Goal: Task Accomplishment & Management: Use online tool/utility

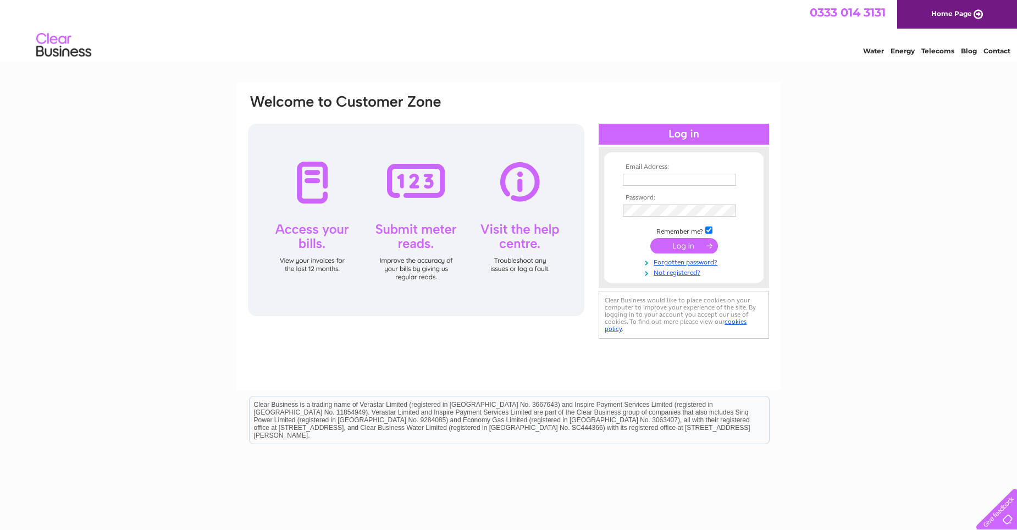
type input "paul@dine.scot"
click at [674, 245] on input "submit" at bounding box center [685, 245] width 68 height 15
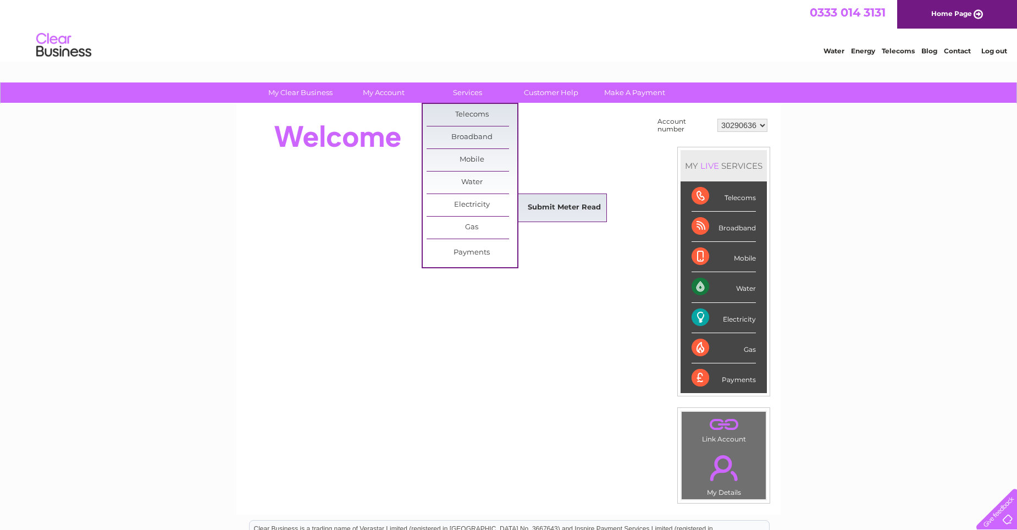
click at [555, 205] on link "Submit Meter Read" at bounding box center [564, 208] width 91 height 22
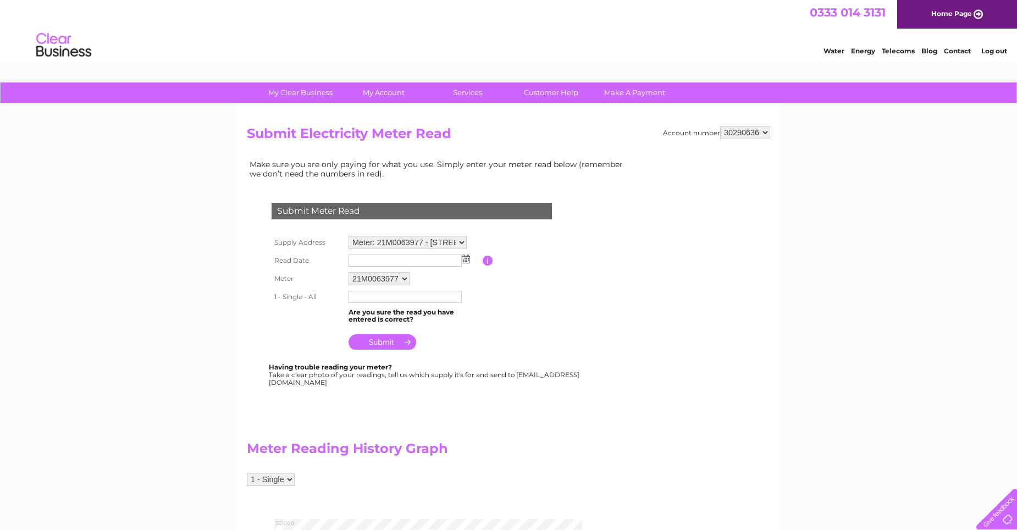
click at [463, 257] on img at bounding box center [466, 259] width 8 height 9
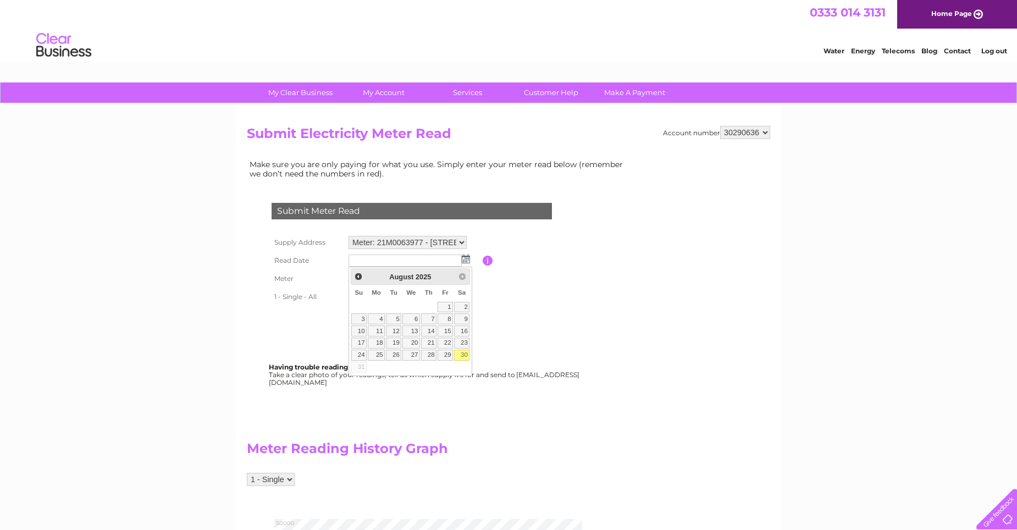
click at [461, 357] on link "30" at bounding box center [461, 355] width 15 height 11
type input "2025/08/30"
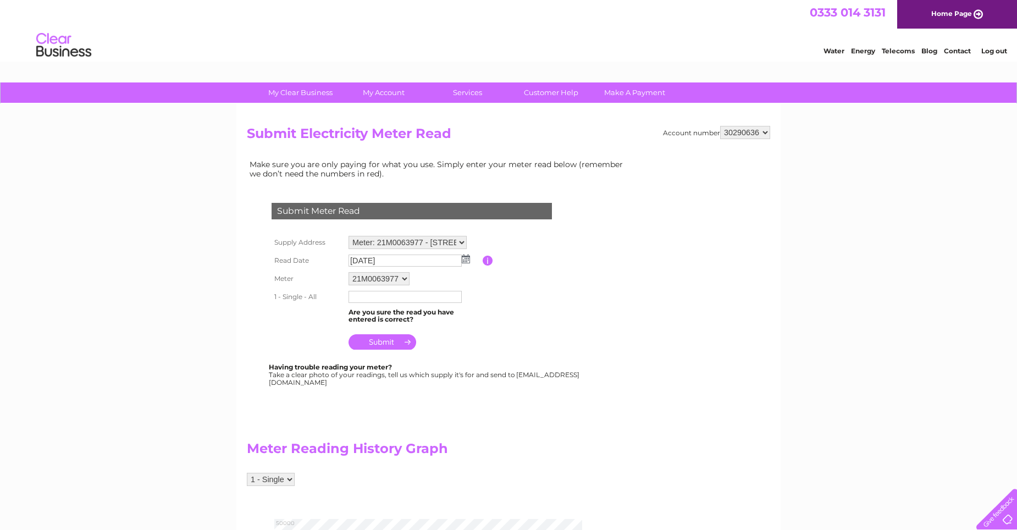
click at [395, 302] on input "text" at bounding box center [405, 297] width 113 height 12
type input "47971"
click at [378, 344] on input "submit" at bounding box center [383, 342] width 68 height 15
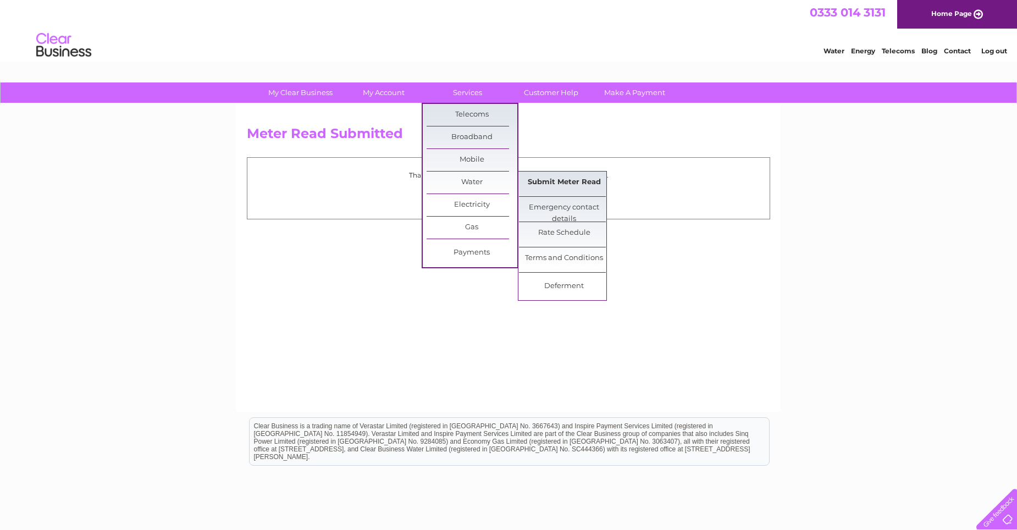
click at [539, 177] on link "Submit Meter Read" at bounding box center [564, 183] width 91 height 22
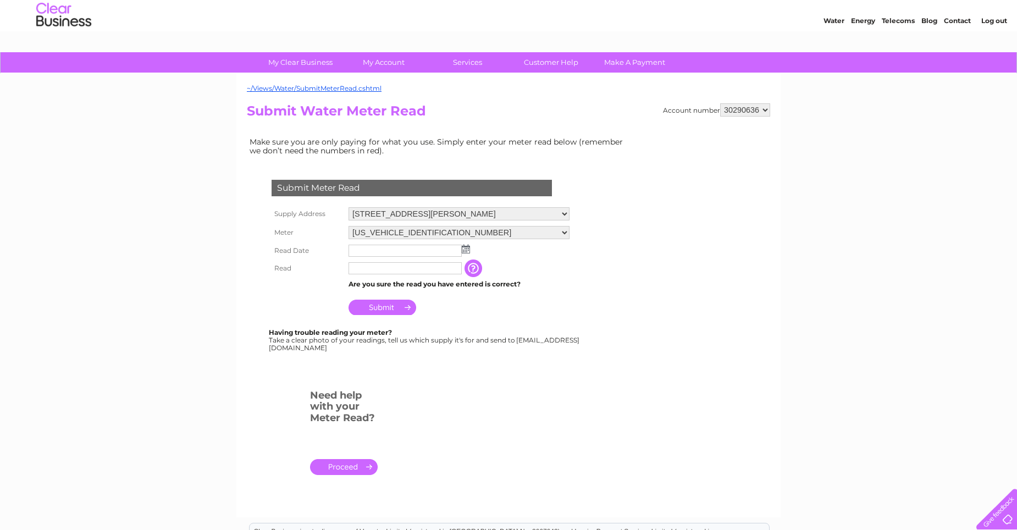
scroll to position [55, 0]
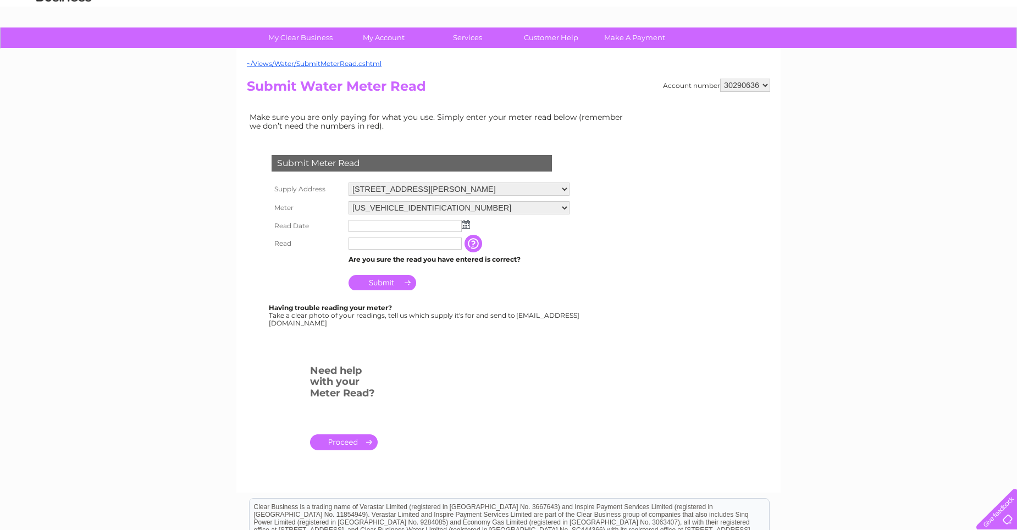
click at [468, 224] on img at bounding box center [466, 224] width 8 height 9
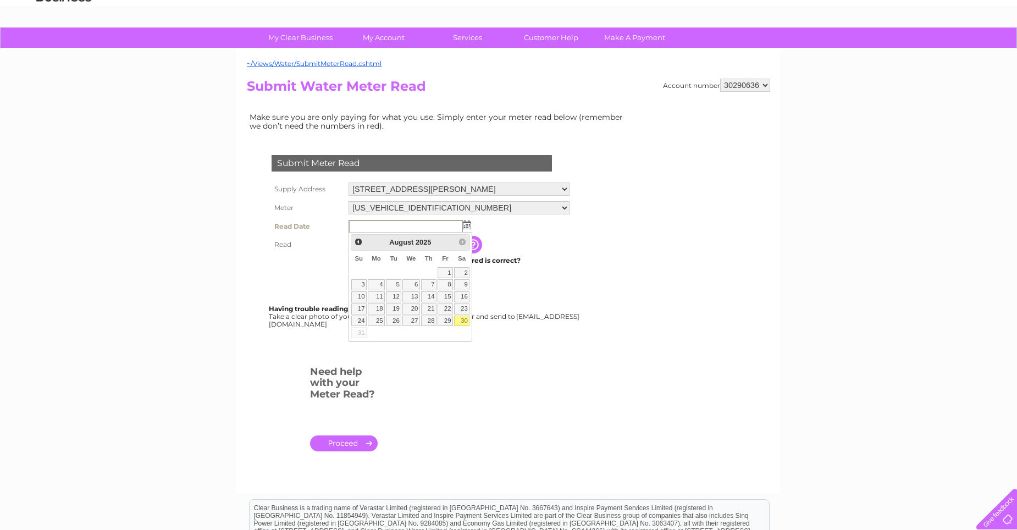
click at [465, 321] on link "30" at bounding box center [461, 321] width 15 height 11
type input "2025/08/30"
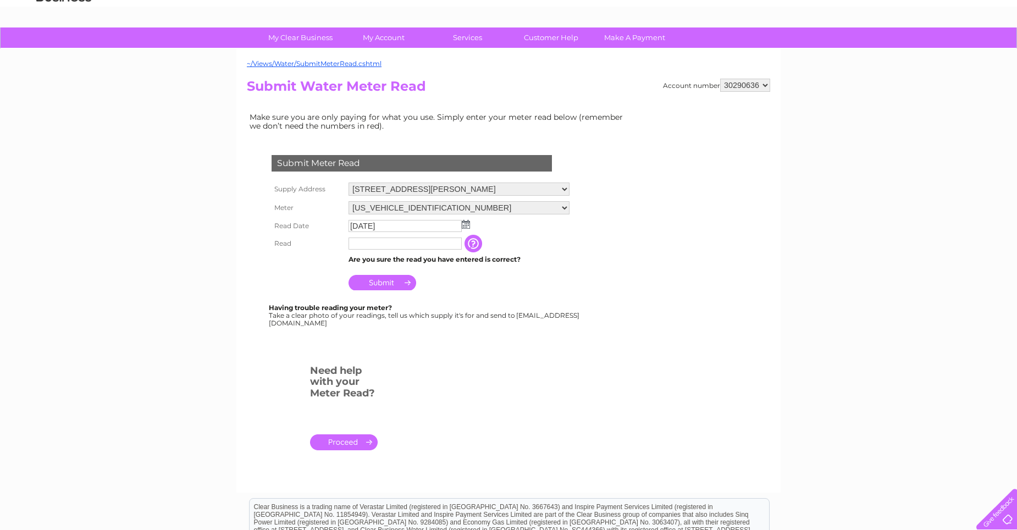
click at [386, 248] on input "text" at bounding box center [405, 244] width 113 height 12
type input "03919"
click at [393, 286] on input "Submit" at bounding box center [383, 283] width 68 height 15
